Goal: Task Accomplishment & Management: Manage account settings

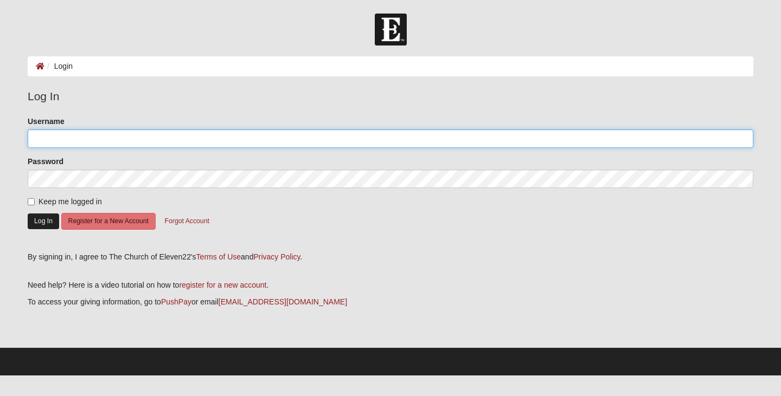
type input "Stayton57@gmail.com"
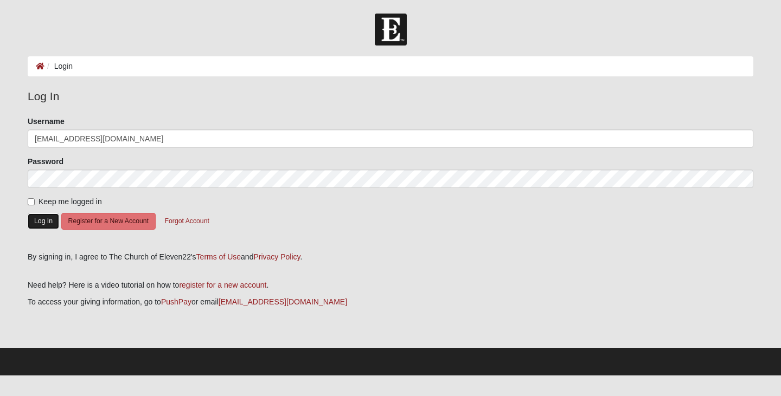
click at [48, 218] on button "Log In" at bounding box center [43, 222] width 31 height 16
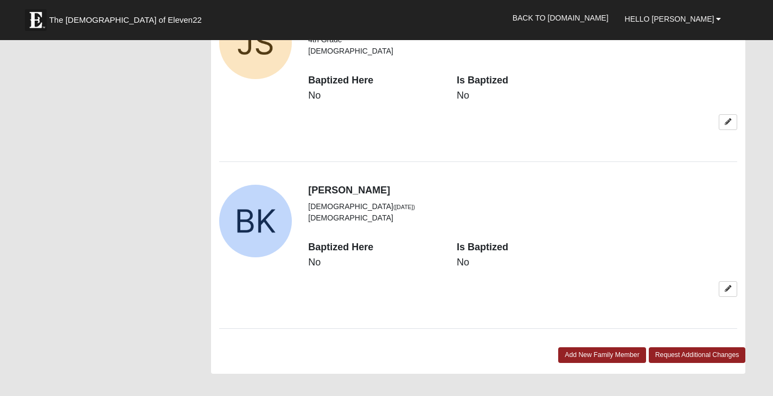
scroll to position [1614, 0]
click at [728, 281] on link at bounding box center [728, 289] width 18 height 16
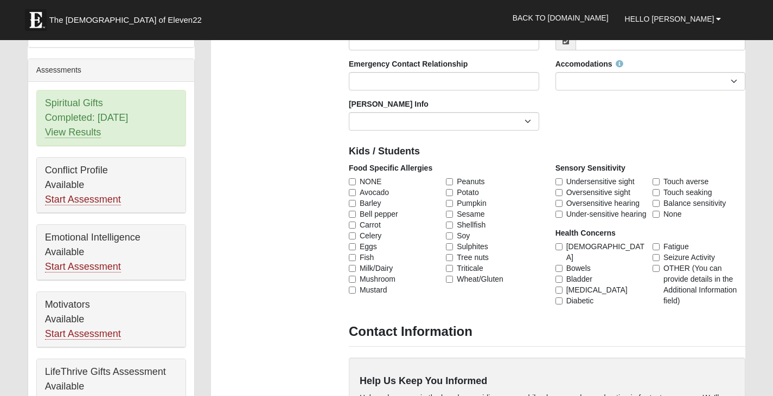
scroll to position [403, 0]
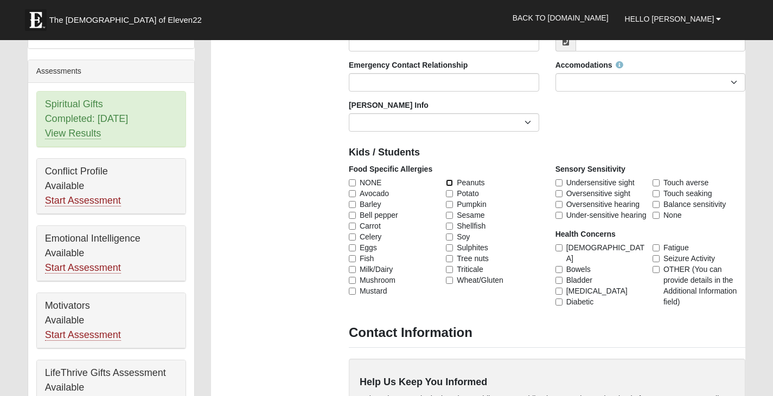
click at [451, 179] on input "Peanuts" at bounding box center [449, 182] width 7 height 7
checkbox input "true"
click at [450, 260] on input "Tree nuts" at bounding box center [449, 258] width 7 height 7
checkbox input "true"
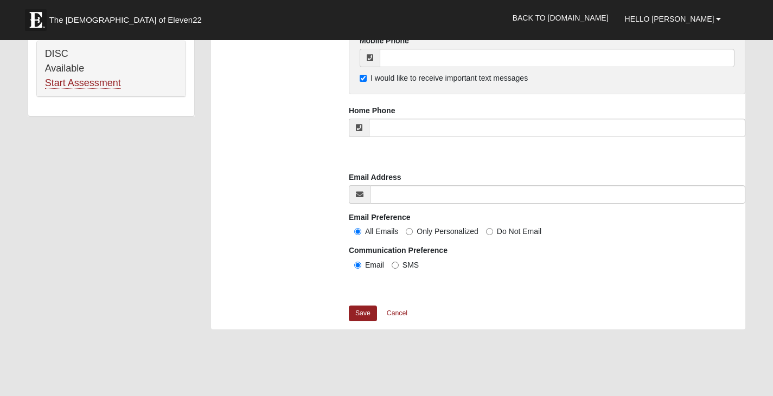
scroll to position [791, 0]
click at [362, 313] on link "Save" at bounding box center [363, 313] width 28 height 16
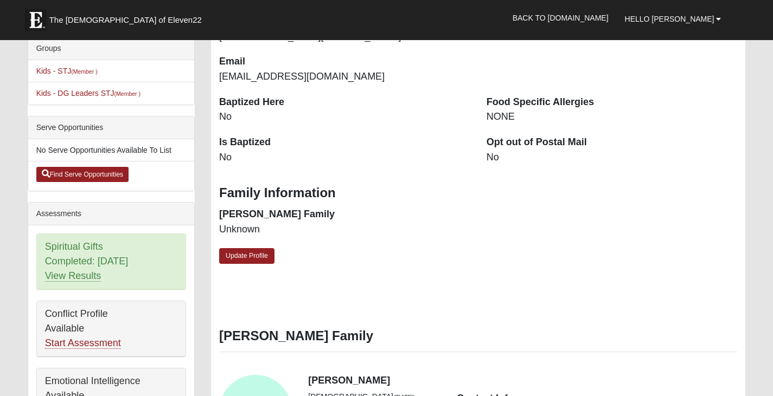
scroll to position [260, 0]
click at [260, 258] on link "Update Profile" at bounding box center [246, 257] width 55 height 16
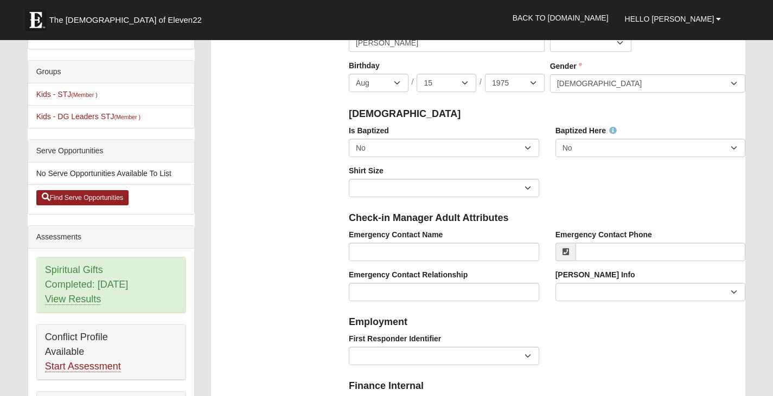
scroll to position [237, 0]
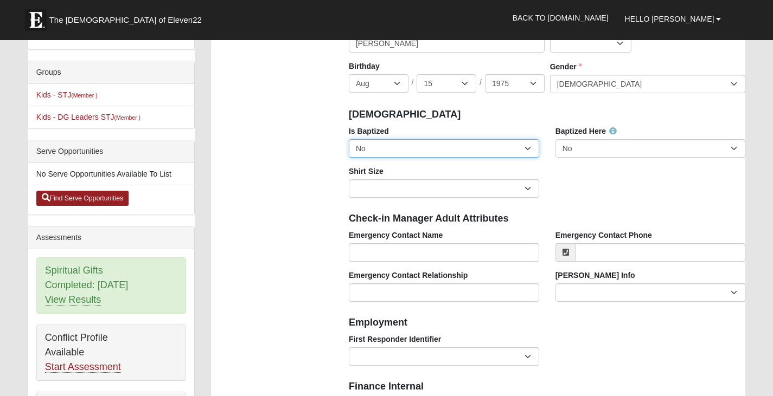
click at [400, 148] on select "No Yes" at bounding box center [444, 148] width 190 height 18
select select "True"
click at [349, 139] on select "No Yes" at bounding box center [444, 148] width 190 height 18
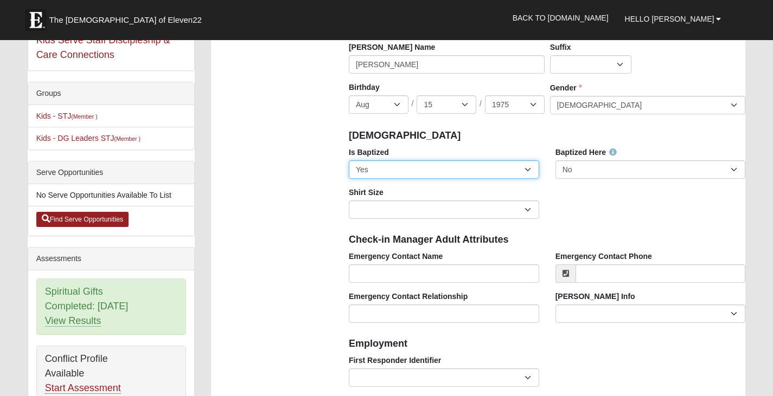
scroll to position [214, 0]
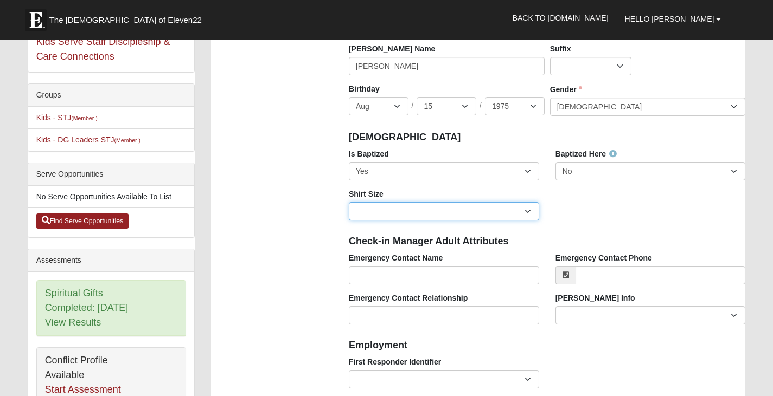
click at [370, 215] on select "Adult Small Adult Medium Adult Large Adult XL Adult XXL Adult 3XL Adult 4XL You…" at bounding box center [444, 211] width 190 height 18
select select "Adult Medium"
click at [349, 202] on select "Adult Small Adult Medium Adult Large Adult XL Adult XXL Adult 3XL Adult 4XL You…" at bounding box center [444, 211] width 190 height 18
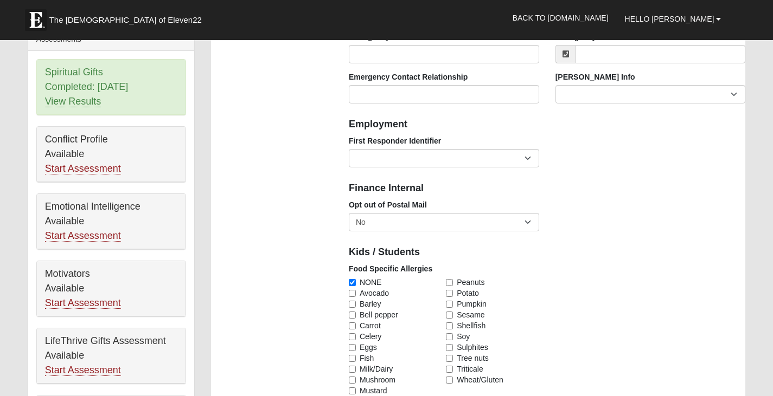
scroll to position [435, 0]
click at [510, 160] on select "EMT | Paramedic | Medical Firefighter | Fire Department Police Officer | Sherif…" at bounding box center [444, 159] width 190 height 18
click at [528, 157] on select "EMT | Paramedic | Medical Firefighter | Fire Department Police Officer | Sherif…" at bounding box center [444, 159] width 190 height 18
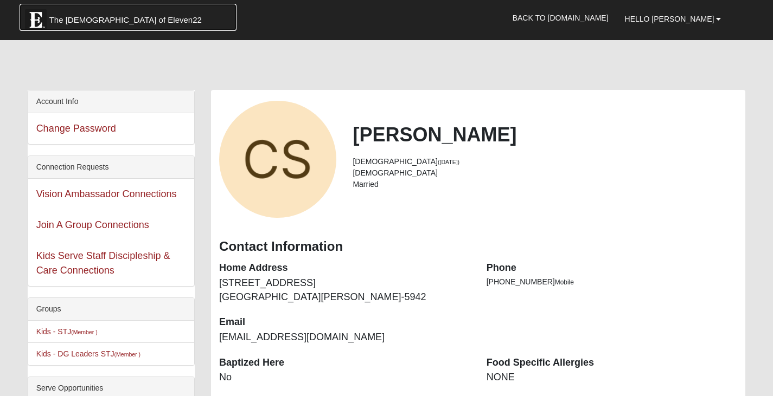
click at [119, 19] on span "The [DEMOGRAPHIC_DATA] of Eleven22" at bounding box center [125, 20] width 152 height 11
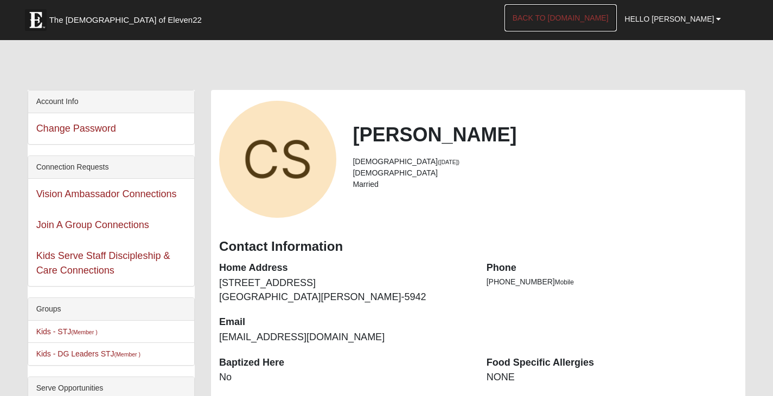
click at [578, 18] on link "Back to [DOMAIN_NAME]" at bounding box center [560, 17] width 112 height 27
